Goal: Task Accomplishment & Management: Complete application form

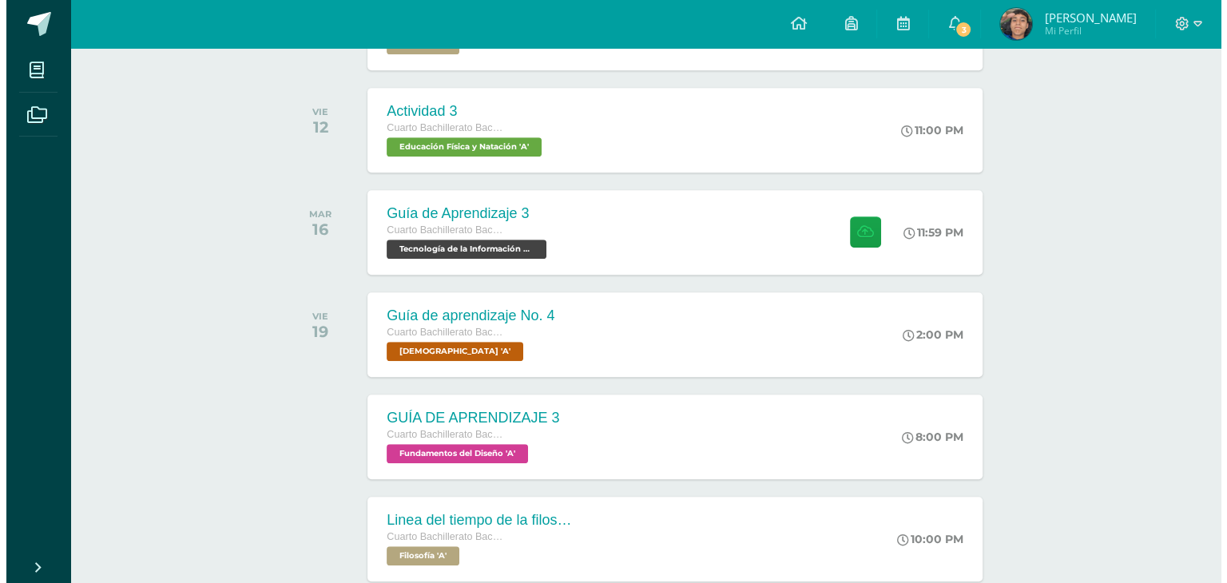
scroll to position [907, 0]
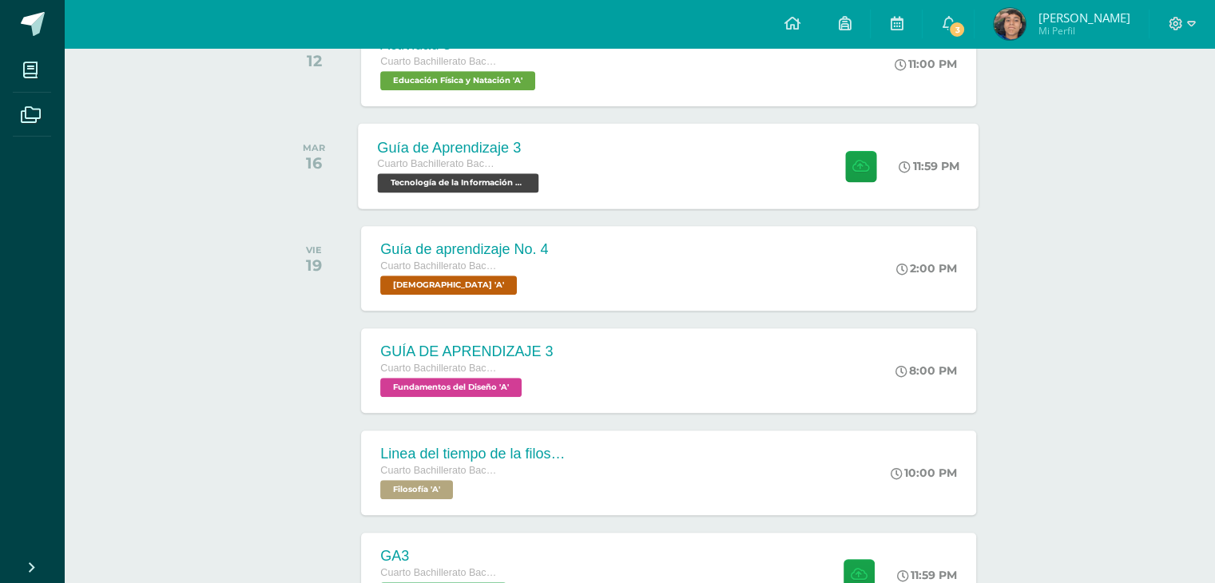
click at [717, 161] on div "Guía de Aprendizaje 3 Cuarto Bachillerato Bachillerato en CCLL con Orientación …" at bounding box center [669, 165] width 621 height 85
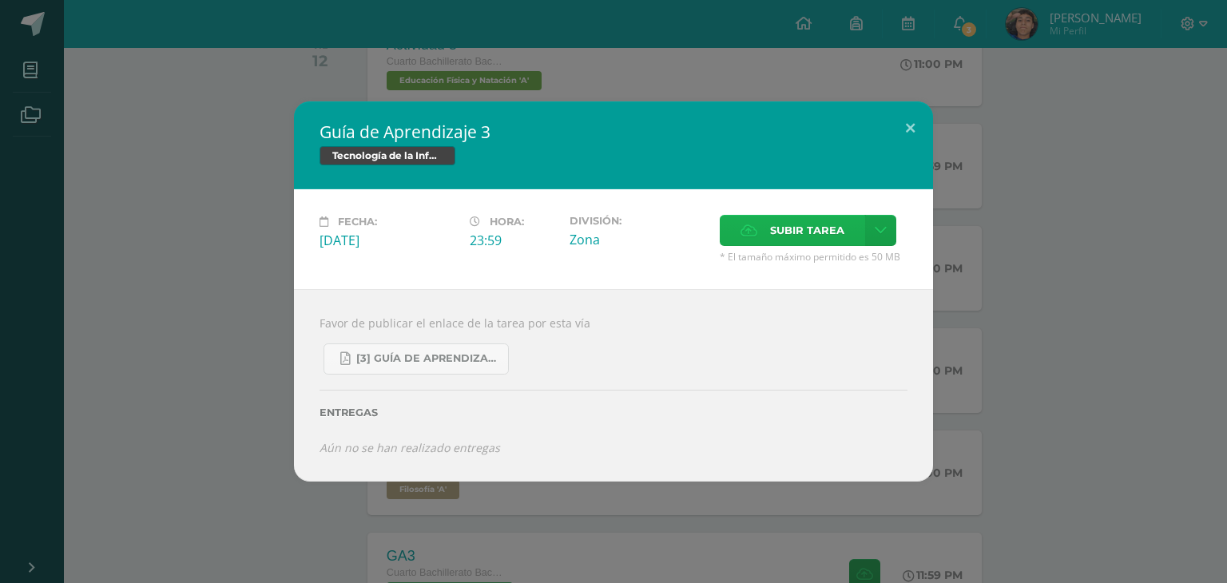
click at [824, 236] on span "Subir tarea" at bounding box center [807, 231] width 74 height 30
click at [0, 0] on input "Subir tarea" at bounding box center [0, 0] width 0 height 0
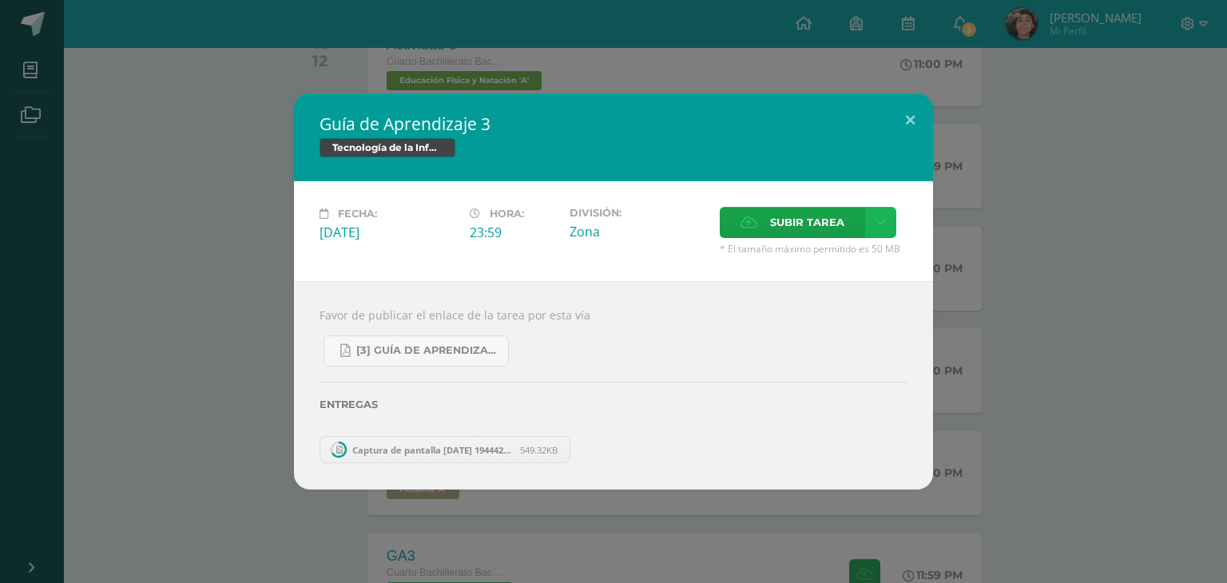
click at [881, 227] on icon at bounding box center [881, 223] width 12 height 14
click at [879, 265] on link "Subir enlace" at bounding box center [824, 258] width 160 height 25
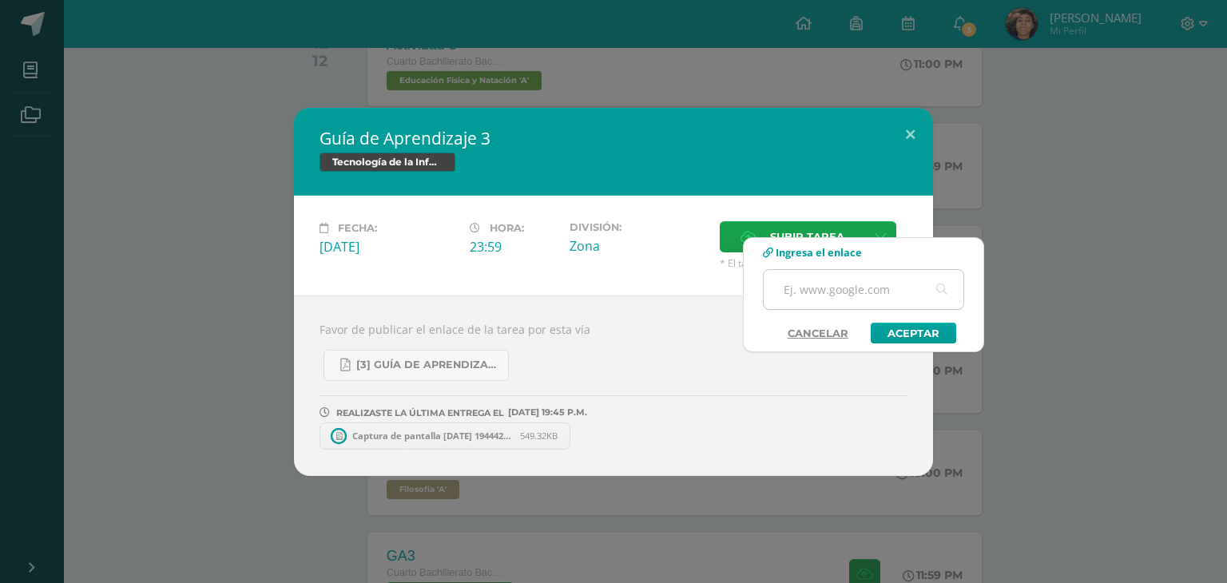
click at [844, 293] on input "text" at bounding box center [864, 289] width 200 height 39
paste input "[URL][DOMAIN_NAME]"
type input "[URL][DOMAIN_NAME]"
click at [899, 330] on link "Aceptar" at bounding box center [913, 333] width 85 height 21
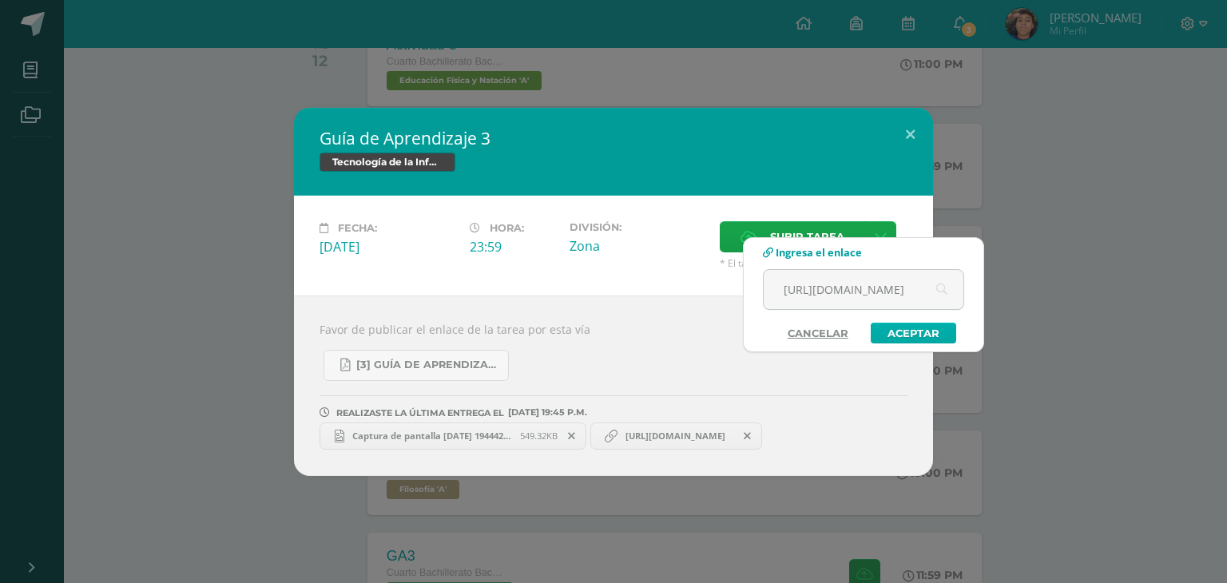
scroll to position [0, 0]
